Goal: Task Accomplishment & Management: Manage account settings

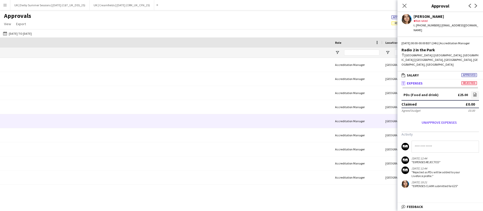
scroll to position [0, 431]
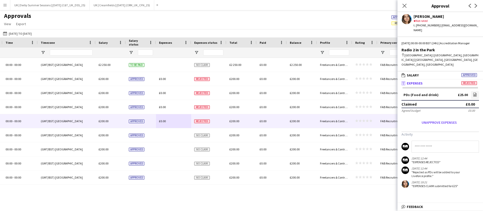
drag, startPoint x: 5, startPoint y: 5, endPoint x: 14, endPoint y: 17, distance: 15.3
click at [5, 5] on app-icon "Menu" at bounding box center [5, 5] width 4 height 4
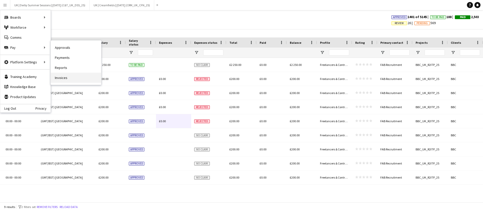
click at [53, 77] on link "Invoices" at bounding box center [76, 78] width 50 height 10
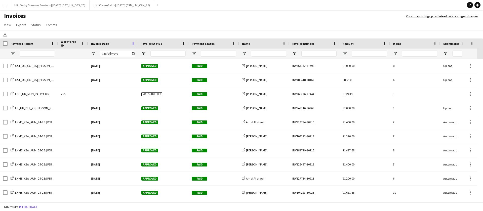
click at [133, 43] on span at bounding box center [133, 43] width 5 height 5
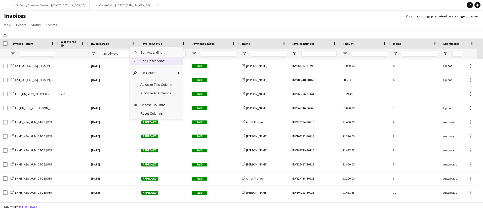
click at [141, 62] on span "Sort Descending" at bounding box center [156, 61] width 38 height 9
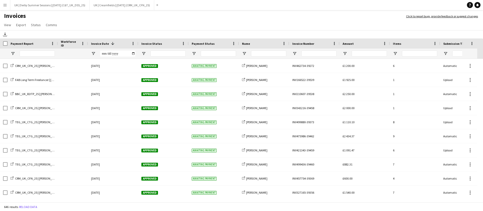
drag, startPoint x: 3, startPoint y: 8, endPoint x: 80, endPoint y: 11, distance: 77.4
click at [3, 8] on button "Menu" at bounding box center [5, 5] width 10 height 10
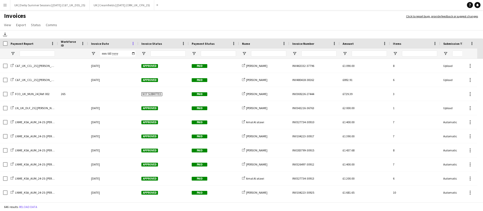
click at [134, 44] on span at bounding box center [133, 43] width 5 height 5
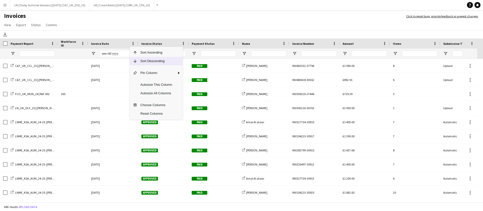
click at [144, 62] on span "Sort Descending" at bounding box center [156, 61] width 38 height 9
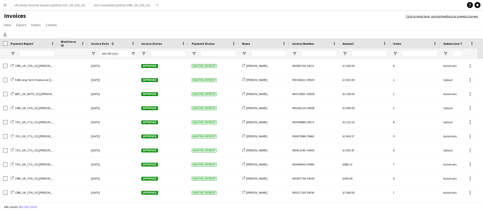
click at [5, 6] on app-icon "Menu" at bounding box center [5, 5] width 4 height 4
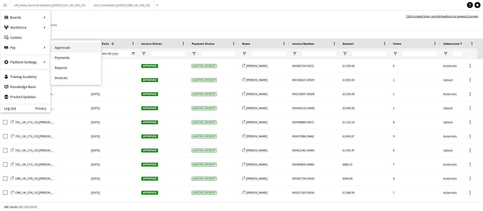
click at [87, 51] on link "Approvals" at bounding box center [76, 48] width 50 height 10
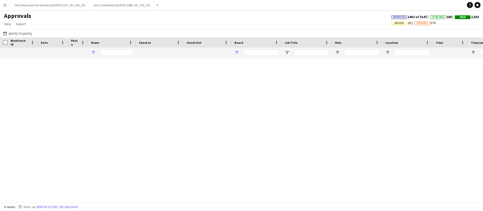
type input "****"
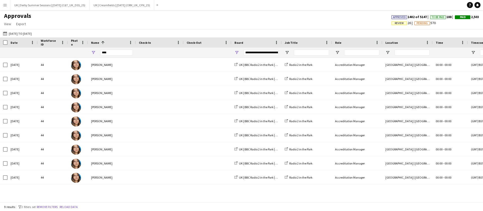
click at [399, 23] on span "Review" at bounding box center [400, 23] width 16 height 4
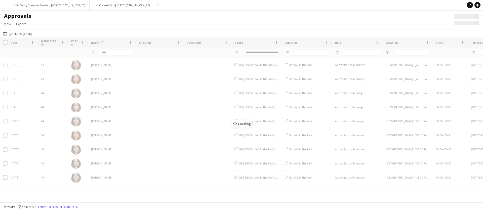
type input "***"
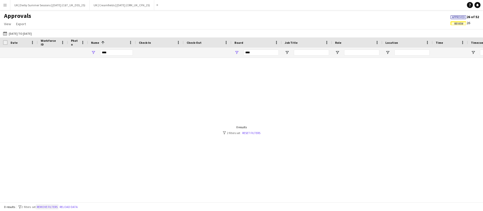
click at [51, 206] on button "Remove filters" at bounding box center [47, 207] width 23 height 6
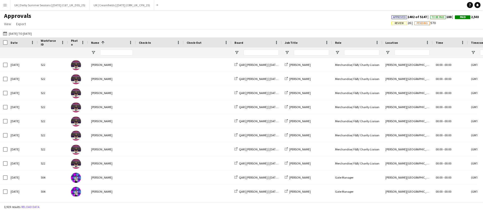
click at [392, 22] on span "Review" at bounding box center [400, 23] width 16 height 4
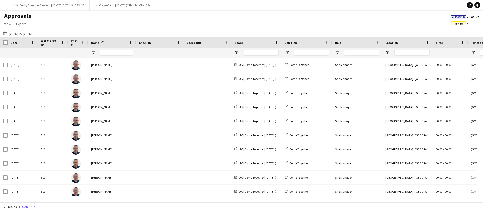
click at [91, 53] on div at bounding box center [112, 53] width 48 height 10
click at [91, 53] on span "Open Filter Menu" at bounding box center [93, 52] width 5 height 5
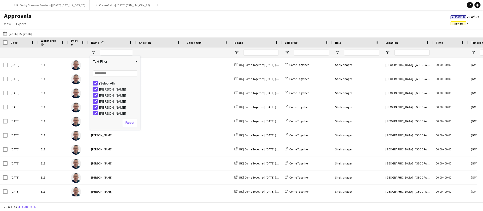
type input "**********"
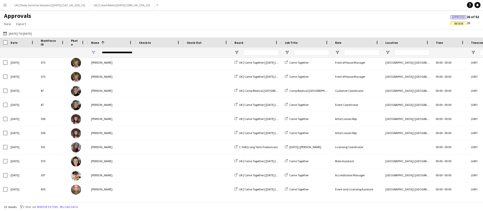
scroll to position [0, 436]
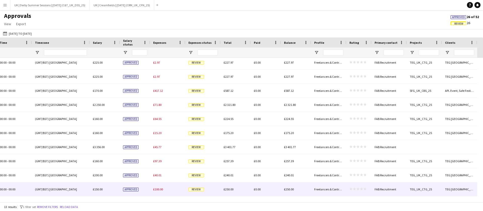
click at [154, 189] on span "£100.00" at bounding box center [158, 190] width 10 height 4
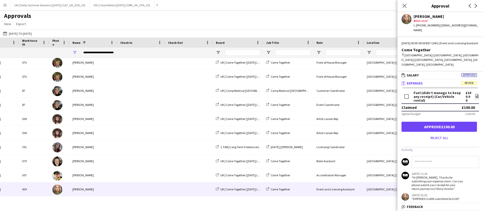
scroll to position [0, 0]
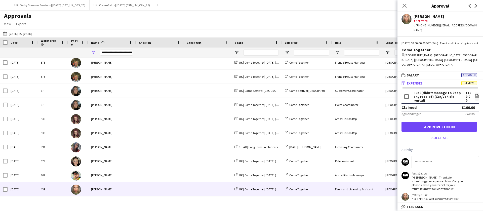
click at [93, 55] on div "**********" at bounding box center [112, 53] width 48 height 10
click at [93, 53] on span "Open Filter Menu" at bounding box center [93, 52] width 5 height 5
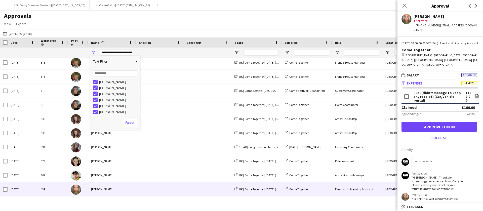
scroll to position [30, 0]
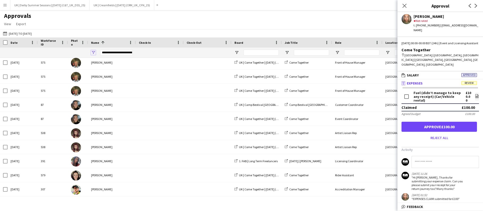
click at [93, 54] on span "Open Filter Menu" at bounding box center [93, 52] width 5 height 5
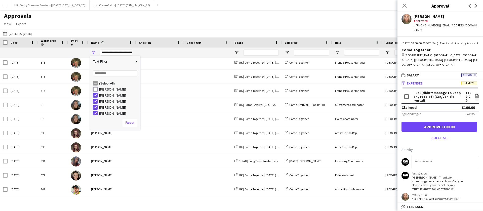
type input "**********"
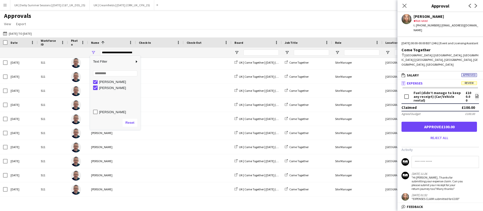
scroll to position [0, 0]
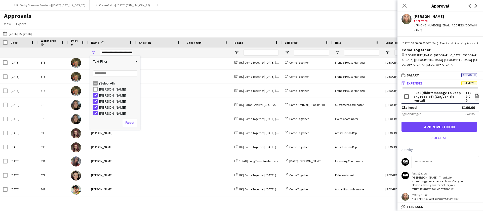
type input "**********"
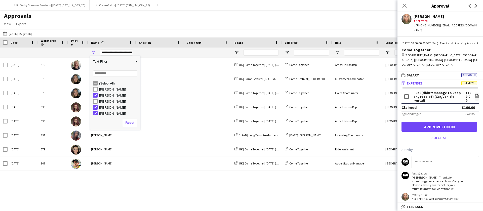
click at [140, 183] on div "Town Moor | Newcastle-Upon-Tyne, UK 00:00 - 00:00 (GMT/BST) London £160.00 Arti…" at bounding box center [241, 127] width 483 height 139
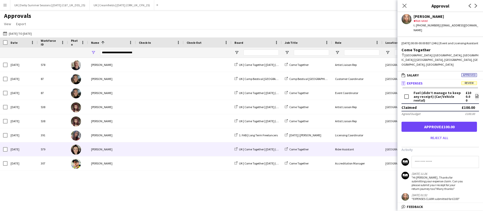
click at [132, 148] on div "Libby Urvois" at bounding box center [112, 150] width 48 height 14
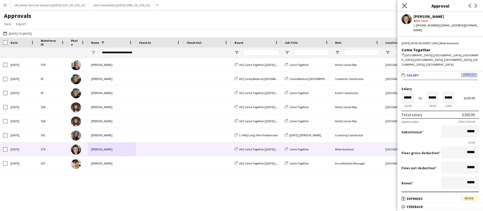
click at [403, 7] on icon "Close pop-in" at bounding box center [404, 5] width 5 height 5
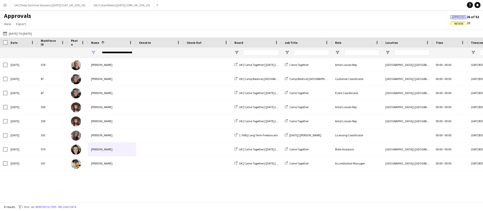
click at [49, 208] on button "Remove filters" at bounding box center [45, 207] width 23 height 6
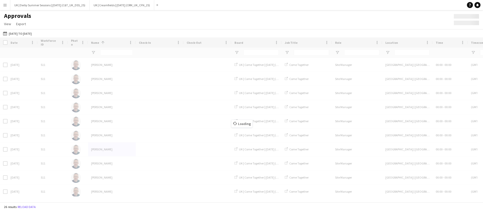
click at [4, 6] on app-icon "Menu" at bounding box center [5, 5] width 4 height 4
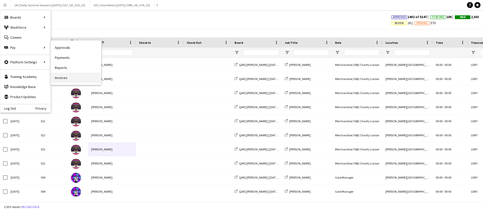
click at [77, 82] on link "Invoices" at bounding box center [76, 78] width 50 height 10
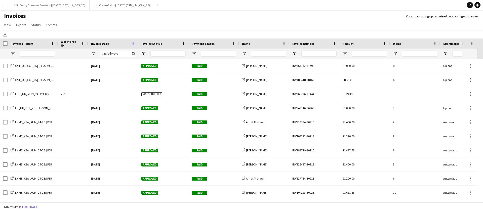
click at [131, 41] on span at bounding box center [133, 43] width 5 height 5
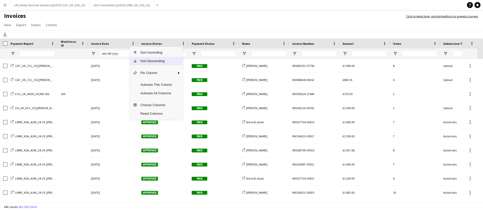
click at [140, 59] on span "Sort Descending" at bounding box center [156, 61] width 38 height 9
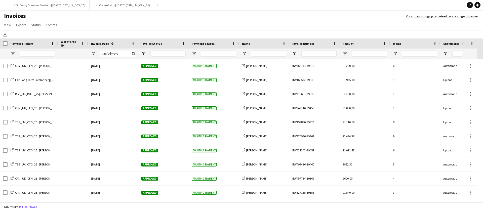
click at [5, 5] on app-icon "Menu" at bounding box center [5, 5] width 4 height 4
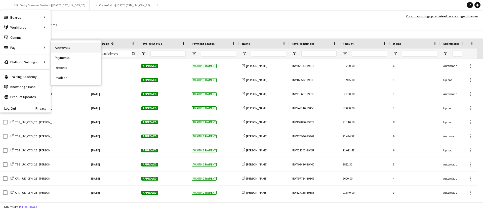
click at [67, 48] on link "Approvals" at bounding box center [76, 48] width 50 height 10
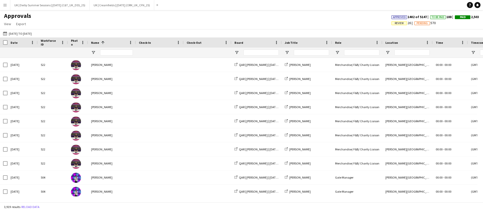
click at [393, 25] on div "Approved 1402 of 5147 To Be Paid 188 Paid 2,503 Review 26 Pending 570" at bounding box center [436, 21] width 96 height 12
click at [395, 23] on span "Review" at bounding box center [399, 23] width 9 height 3
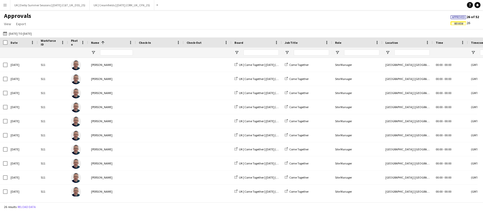
click at [94, 56] on div at bounding box center [112, 53] width 48 height 10
click at [94, 55] on div at bounding box center [112, 53] width 48 height 10
click at [94, 54] on span "Open Filter Menu" at bounding box center [93, 52] width 5 height 5
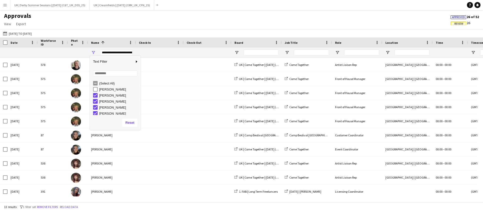
type input "**********"
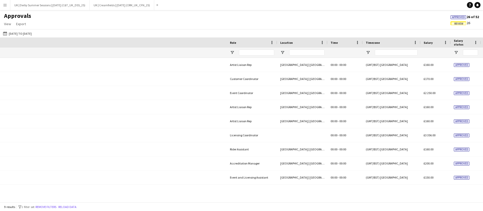
scroll to position [0, 431]
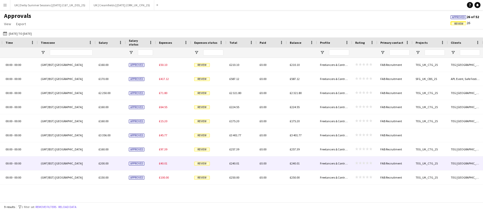
click at [163, 164] on span "£40.01" at bounding box center [163, 164] width 8 height 4
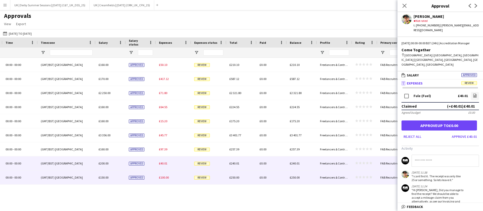
click at [164, 174] on div "£100.00" at bounding box center [173, 178] width 35 height 14
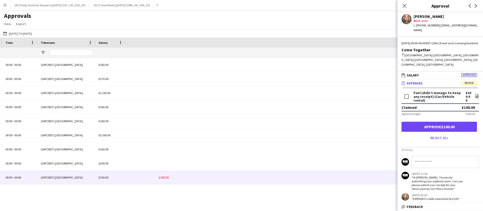
scroll to position [0, 8]
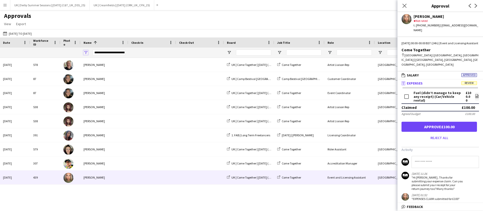
click at [87, 52] on span "Open Filter Menu" at bounding box center [86, 52] width 5 height 5
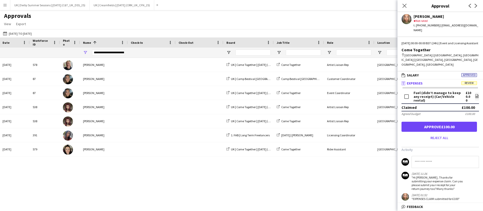
scroll to position [0, 0]
click at [86, 51] on span "Open Filter Menu" at bounding box center [86, 52] width 5 height 5
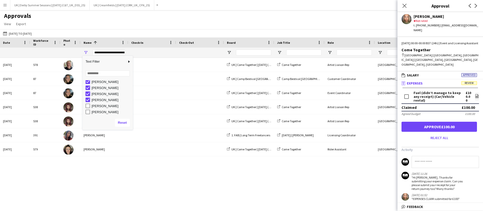
type input "**********"
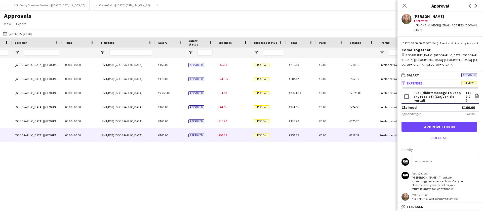
click at [223, 133] on span "£97.39" at bounding box center [223, 135] width 8 height 4
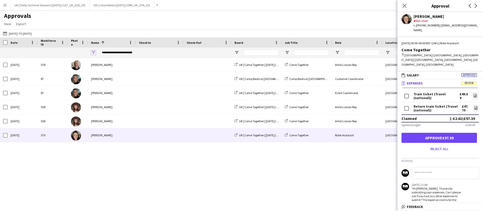
click at [92, 52] on span "Open Filter Menu" at bounding box center [93, 52] width 5 height 5
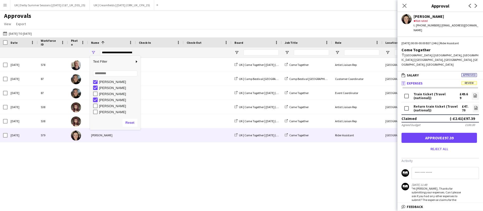
type input "**********"
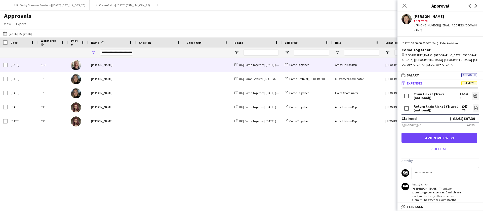
click at [101, 64] on div "David Laing" at bounding box center [112, 65] width 48 height 14
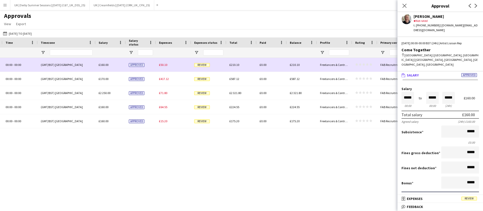
click at [164, 65] on span "£50.10" at bounding box center [163, 65] width 8 height 4
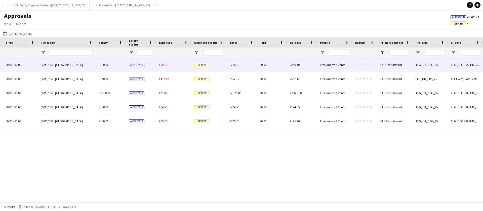
click at [164, 65] on span "£50.10" at bounding box center [163, 65] width 8 height 4
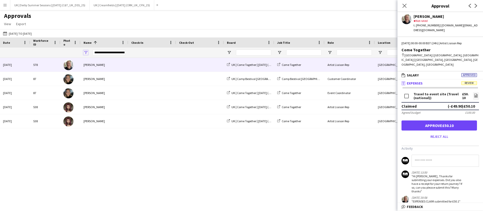
click at [85, 51] on span "Open Filter Menu" at bounding box center [86, 52] width 5 height 5
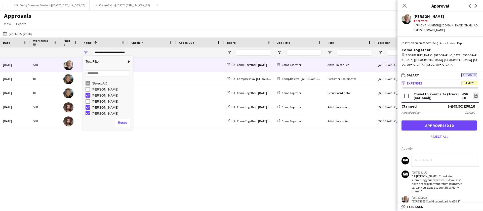
type input "**********"
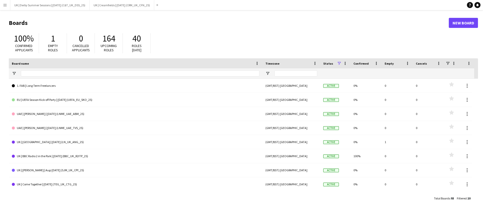
click at [5, 4] on app-icon "Menu" at bounding box center [5, 5] width 4 height 4
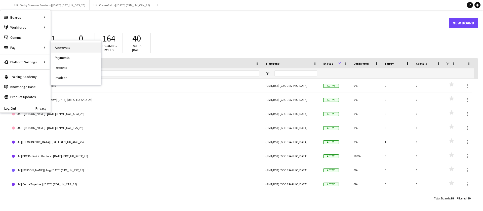
click at [69, 49] on link "Approvals" at bounding box center [76, 48] width 50 height 10
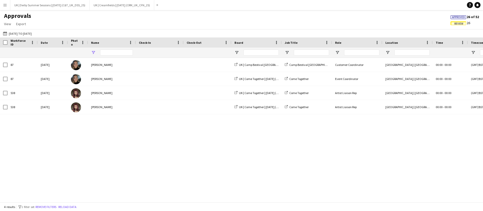
type input "**********"
click at [50, 204] on button "Remove filters" at bounding box center [45, 207] width 23 height 6
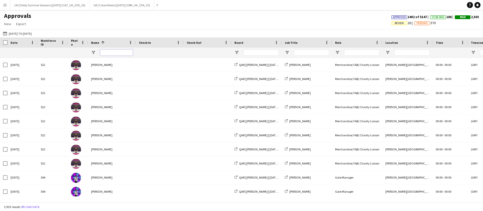
click at [113, 53] on input "Name Filter Input" at bounding box center [116, 53] width 33 height 6
type input "*****"
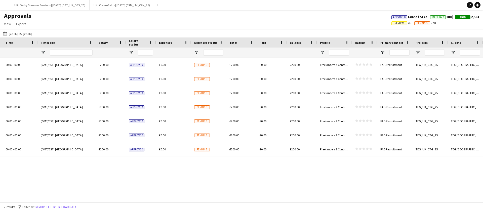
scroll to position [0, 366]
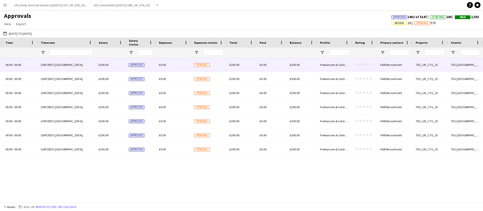
click at [202, 65] on span "Pending" at bounding box center [202, 65] width 16 height 4
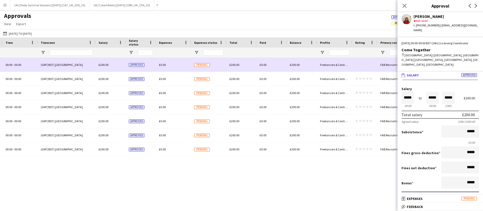
click at [164, 66] on span "£0.00" at bounding box center [162, 65] width 7 height 4
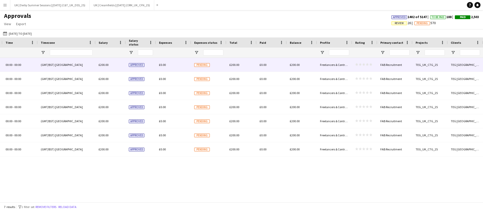
click at [164, 65] on span "£0.00" at bounding box center [162, 65] width 7 height 4
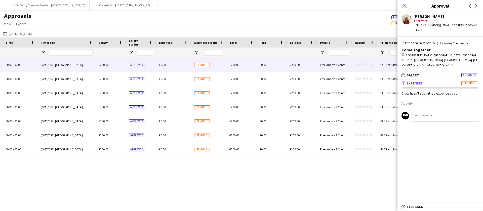
click at [433, 110] on input at bounding box center [445, 116] width 67 height 12
type input "*"
drag, startPoint x: 440, startPoint y: 114, endPoint x: 469, endPoint y: 111, distance: 29.1
click at [469, 111] on input "**********" at bounding box center [445, 116] width 67 height 12
click at [466, 111] on input "**********" at bounding box center [445, 116] width 67 height 12
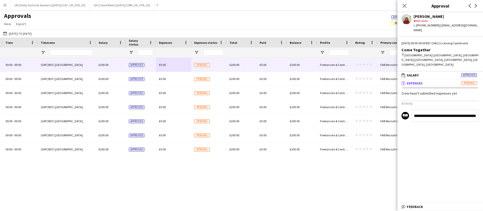
type input "**********"
click at [407, 3] on app-icon "Close pop-in" at bounding box center [404, 5] width 7 height 7
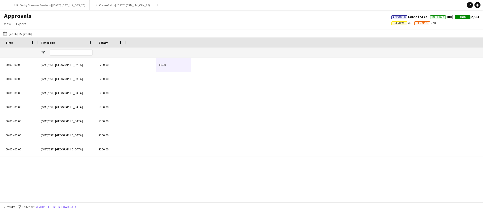
scroll to position [0, 8]
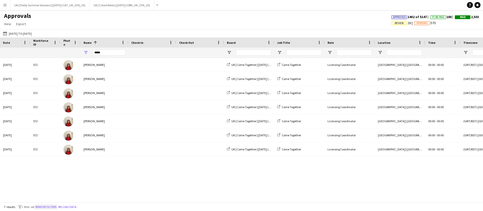
click at [43, 207] on button "Remove filters" at bounding box center [45, 207] width 23 height 6
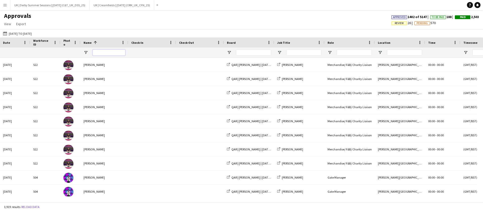
click at [104, 53] on input "Name Filter Input" at bounding box center [109, 53] width 33 height 6
type input "*****"
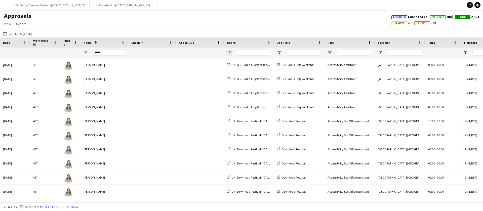
click at [231, 54] on span "Open Filter Menu" at bounding box center [229, 52] width 5 height 5
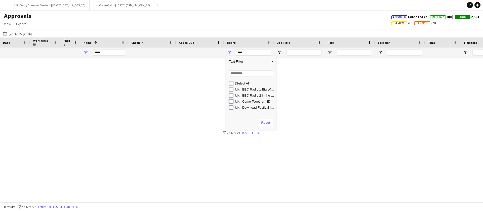
type input "**********"
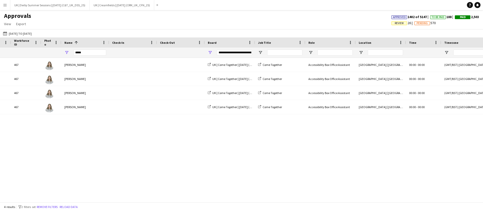
scroll to position [0, 431]
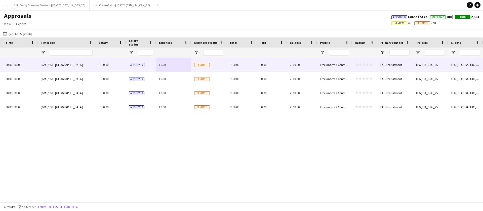
click at [205, 65] on span "Pending" at bounding box center [202, 65] width 16 height 4
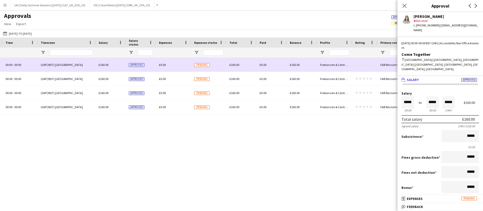
click at [256, 63] on div "£160.00" at bounding box center [242, 65] width 30 height 14
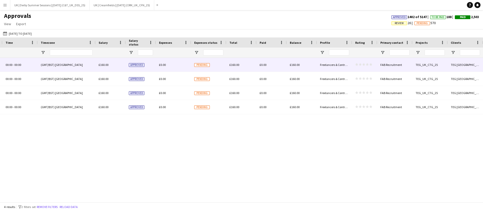
click at [161, 64] on span "£0.00" at bounding box center [162, 65] width 7 height 4
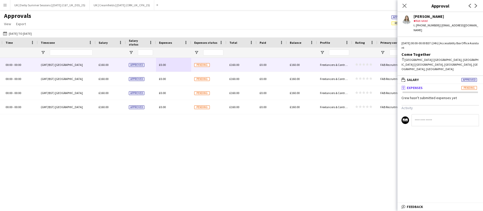
click at [456, 114] on input at bounding box center [445, 120] width 67 height 12
type input "**********"
click at [408, 6] on app-icon "Close pop-in" at bounding box center [404, 5] width 7 height 7
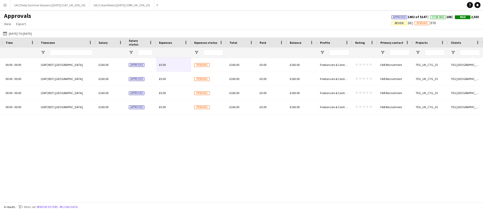
scroll to position [0, 8]
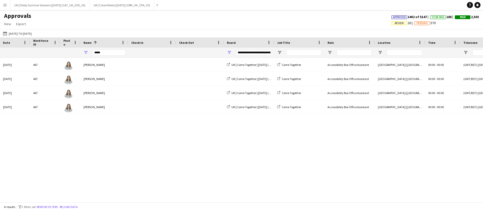
drag, startPoint x: 220, startPoint y: 203, endPoint x: 96, endPoint y: 204, distance: 124.1
click at [190, 204] on div "4 results filter-1 2 filters set Remove filters Reload data" at bounding box center [241, 207] width 483 height 9
click at [58, 208] on button "Remove filters" at bounding box center [47, 207] width 23 height 6
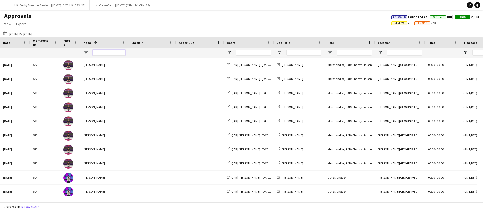
click at [108, 54] on input "Name Filter Input" at bounding box center [109, 53] width 33 height 6
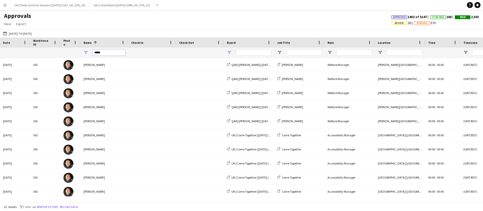
type input "*****"
click at [229, 52] on span "Open Filter Menu" at bounding box center [229, 52] width 5 height 5
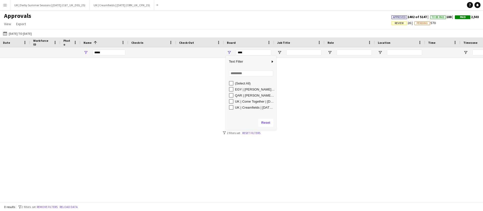
type input "**********"
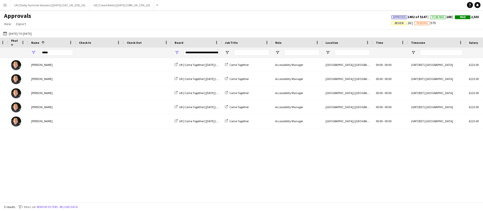
scroll to position [0, 425]
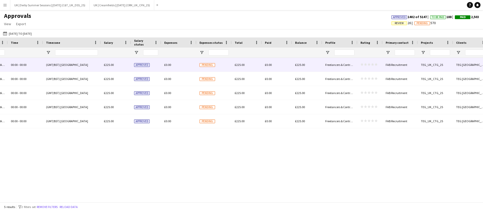
click at [167, 66] on span "£0.00" at bounding box center [167, 65] width 7 height 4
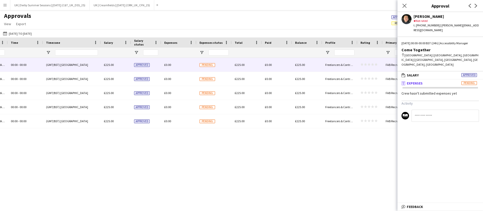
scroll to position [0, 319]
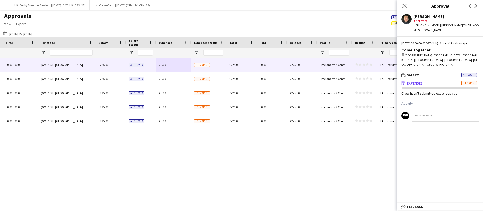
drag, startPoint x: 445, startPoint y: 110, endPoint x: 439, endPoint y: 117, distance: 9.1
click at [444, 111] on input at bounding box center [445, 116] width 67 height 12
type input "**********"
click at [404, 4] on icon "Close pop-in" at bounding box center [404, 5] width 5 height 5
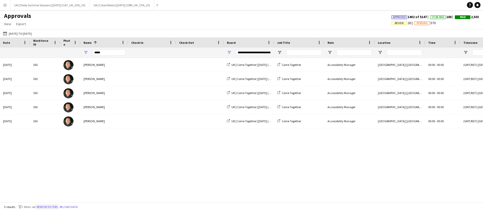
click at [51, 206] on button "Remove filters" at bounding box center [47, 207] width 23 height 6
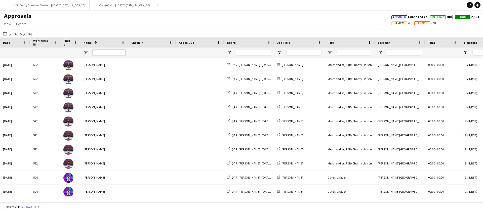
click at [104, 53] on input "Name Filter Input" at bounding box center [109, 53] width 33 height 6
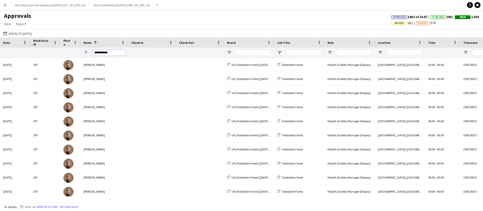
type input "**********"
click at [232, 50] on div at bounding box center [249, 53] width 50 height 10
click at [230, 51] on span "Open Filter Menu" at bounding box center [229, 52] width 5 height 5
type input "**********"
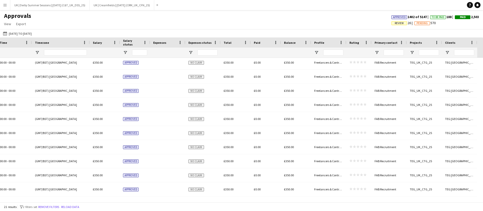
scroll to position [0, 17]
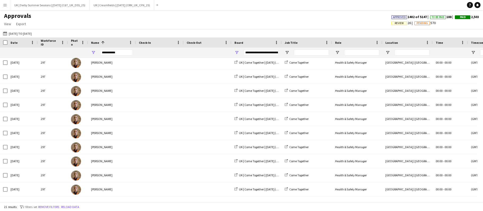
click at [50, 204] on button "Remove filters" at bounding box center [48, 207] width 23 height 6
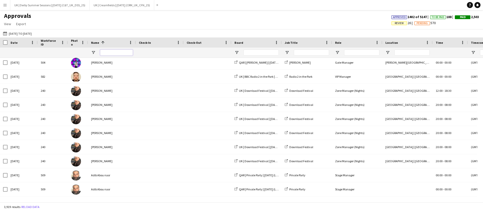
click at [113, 55] on input "Name Filter Input" at bounding box center [116, 53] width 33 height 6
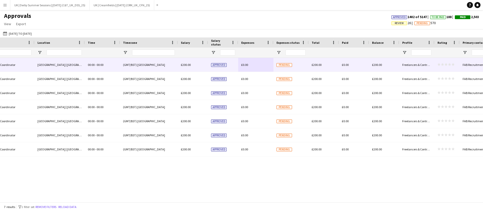
type input "*****"
click at [245, 63] on span "£0.00" at bounding box center [244, 65] width 7 height 4
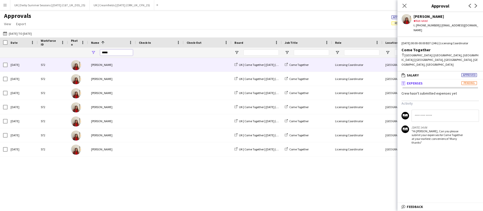
drag, startPoint x: 110, startPoint y: 52, endPoint x: 82, endPoint y: 48, distance: 28.6
click at [96, 51] on div "*****" at bounding box center [112, 53] width 48 height 10
click at [54, 207] on div "Menu Boards Boards Boards All jobs Status Workforce Workforce My Workforce Recr…" at bounding box center [241, 105] width 483 height 211
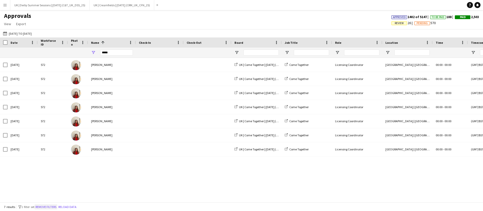
click at [45, 208] on button "Remove filters" at bounding box center [45, 207] width 23 height 6
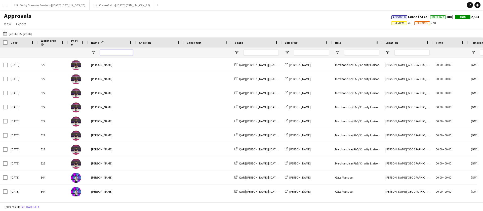
click at [114, 53] on input "Name Filter Input" at bounding box center [116, 53] width 33 height 6
type input "*****"
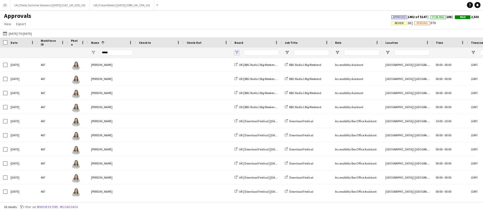
click at [237, 52] on span "Open Filter Menu" at bounding box center [237, 52] width 5 height 5
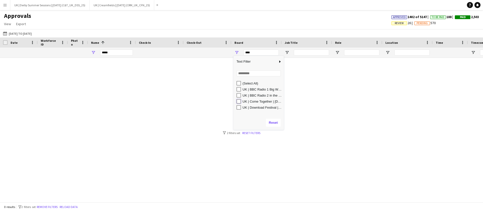
type input "**********"
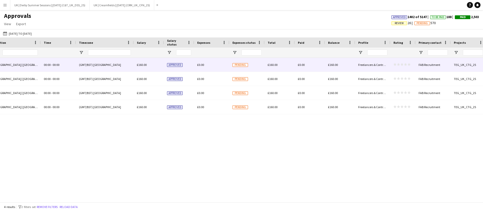
click at [199, 63] on span "£0.00" at bounding box center [200, 65] width 7 height 4
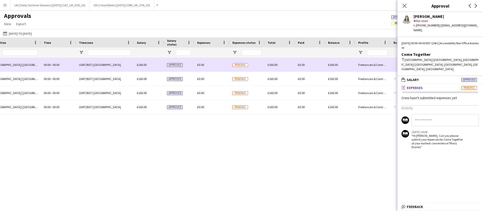
click at [200, 65] on span "£0.00" at bounding box center [200, 65] width 7 height 4
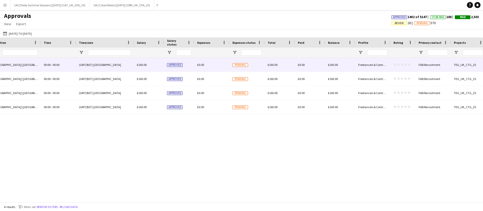
click at [200, 65] on span "£0.00" at bounding box center [200, 65] width 7 height 4
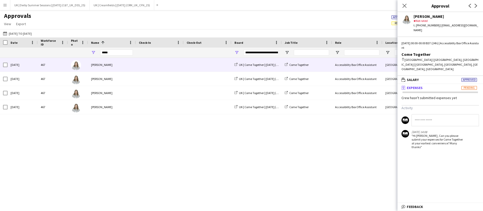
click at [165, 180] on div "Accessibility Box Office Assistant Town Moor | Newcastle-Upon-Tyne, UK 00:00 - …" at bounding box center [241, 127] width 483 height 139
click at [404, 8] on div "Close pop-in" at bounding box center [405, 6] width 14 height 12
click at [405, 5] on icon at bounding box center [404, 5] width 5 height 5
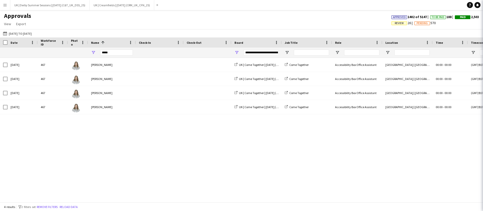
click at [405, 6] on app-navbar "Menu Boards Boards Boards All jobs Status Workforce Workforce My Workforce Recr…" at bounding box center [241, 5] width 483 height 10
click at [49, 203] on div "4 results filter-1 2 filters set Remove filters Reload data" at bounding box center [241, 207] width 483 height 9
drag, startPoint x: 49, startPoint y: 207, endPoint x: 55, endPoint y: 200, distance: 9.3
click at [48, 207] on button "Remove filters" at bounding box center [47, 207] width 23 height 6
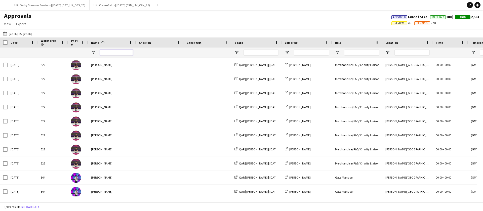
click at [117, 52] on input "Name Filter Input" at bounding box center [116, 53] width 33 height 6
type input "*****"
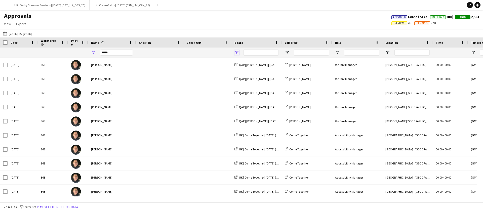
click at [238, 53] on span "Open Filter Menu" at bounding box center [237, 52] width 5 height 5
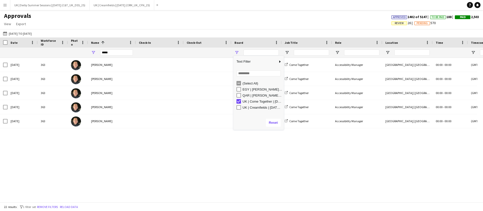
type input "**********"
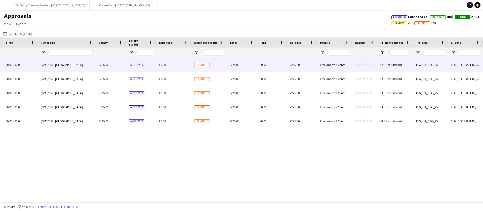
click at [164, 66] on span "£0.00" at bounding box center [162, 65] width 7 height 4
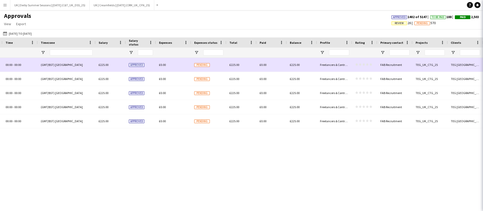
click at [164, 65] on span "£0.00" at bounding box center [162, 65] width 7 height 4
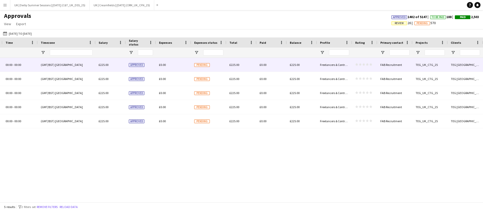
click at [164, 65] on span "£0.00" at bounding box center [162, 65] width 7 height 4
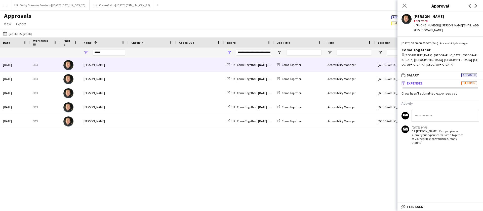
click at [98, 179] on div "Accessibility Manager Town Moor | Newcastle-Upon-Tyne, UK 00:00 - 00:00 (GMT/BS…" at bounding box center [241, 127] width 483 height 139
click at [405, 5] on icon "Close pop-in" at bounding box center [404, 5] width 5 height 5
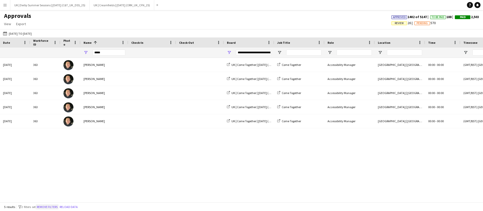
click at [51, 207] on button "Remove filters" at bounding box center [47, 207] width 23 height 6
